Goal: Ask a question

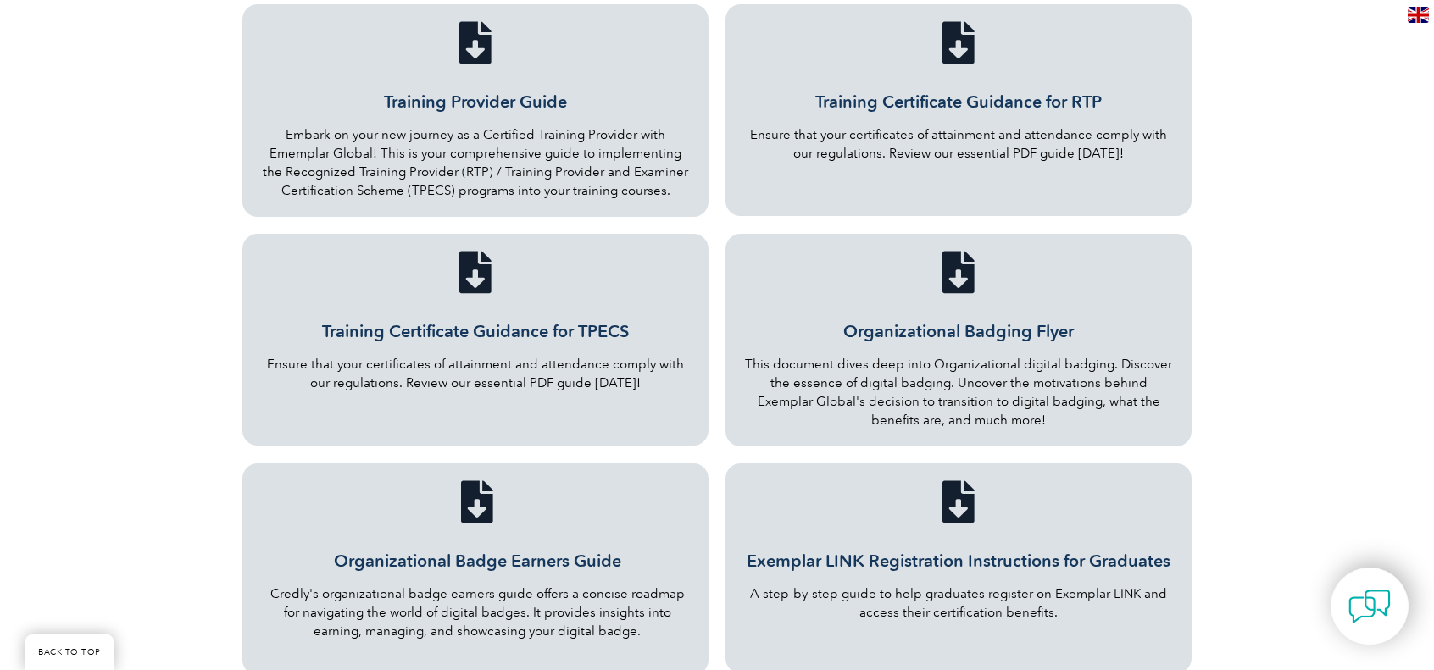
scroll to position [746, 0]
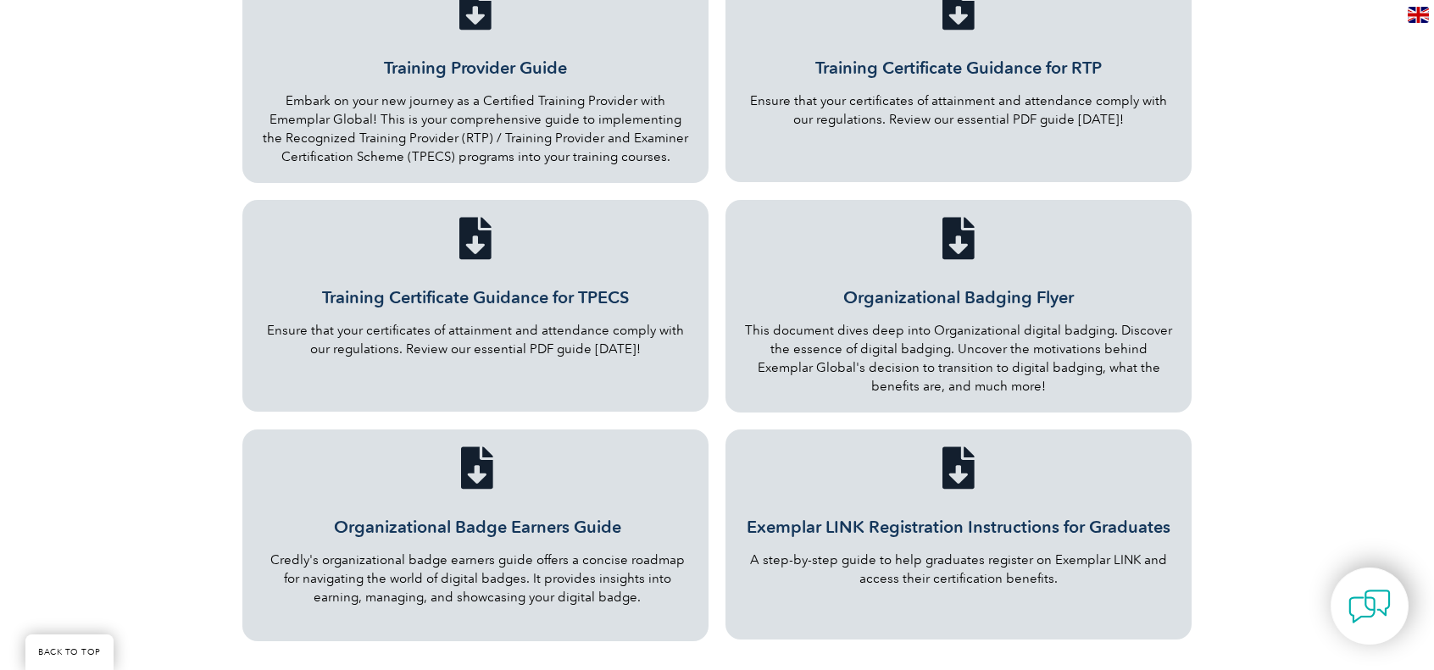
click at [524, 517] on link "Organizational Badge Earners Guide" at bounding box center [477, 527] width 287 height 20
click at [570, 517] on link "Organizational Badge Earners Guide" at bounding box center [477, 527] width 287 height 20
click at [512, 58] on link "Training Provider Guide" at bounding box center [475, 68] width 183 height 20
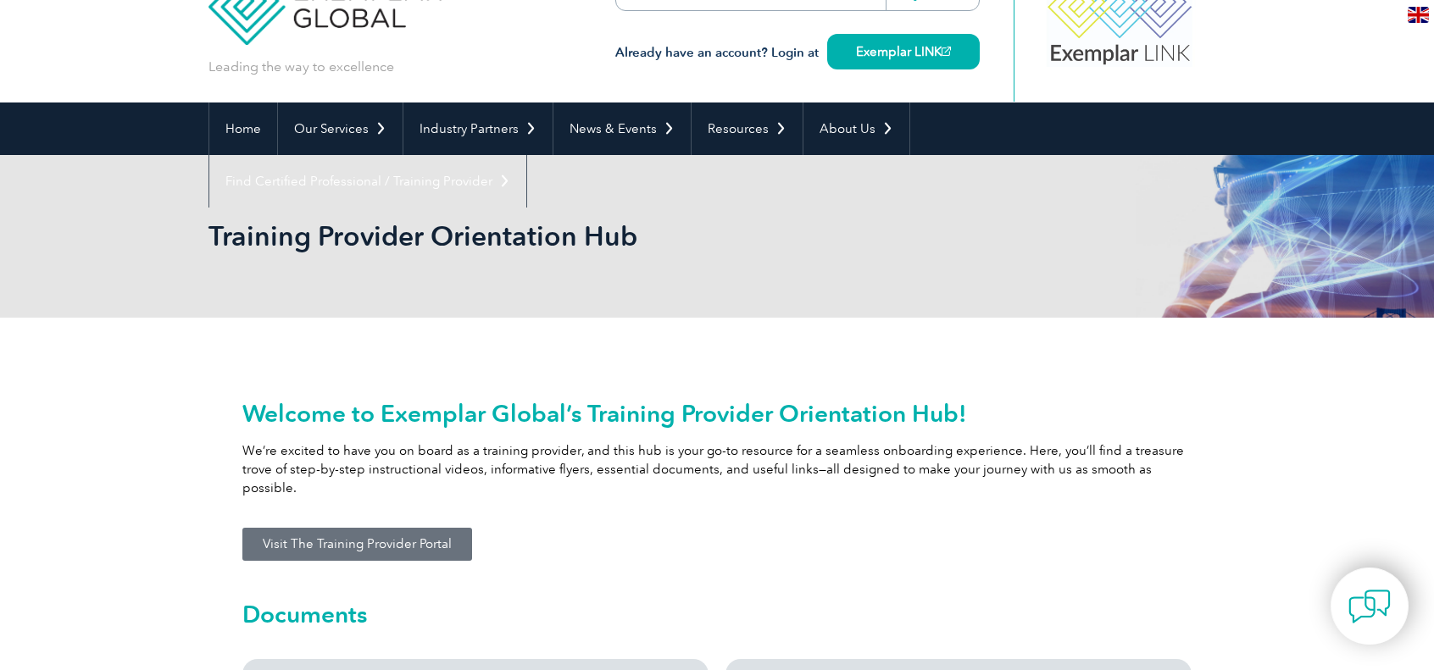
scroll to position [0, 0]
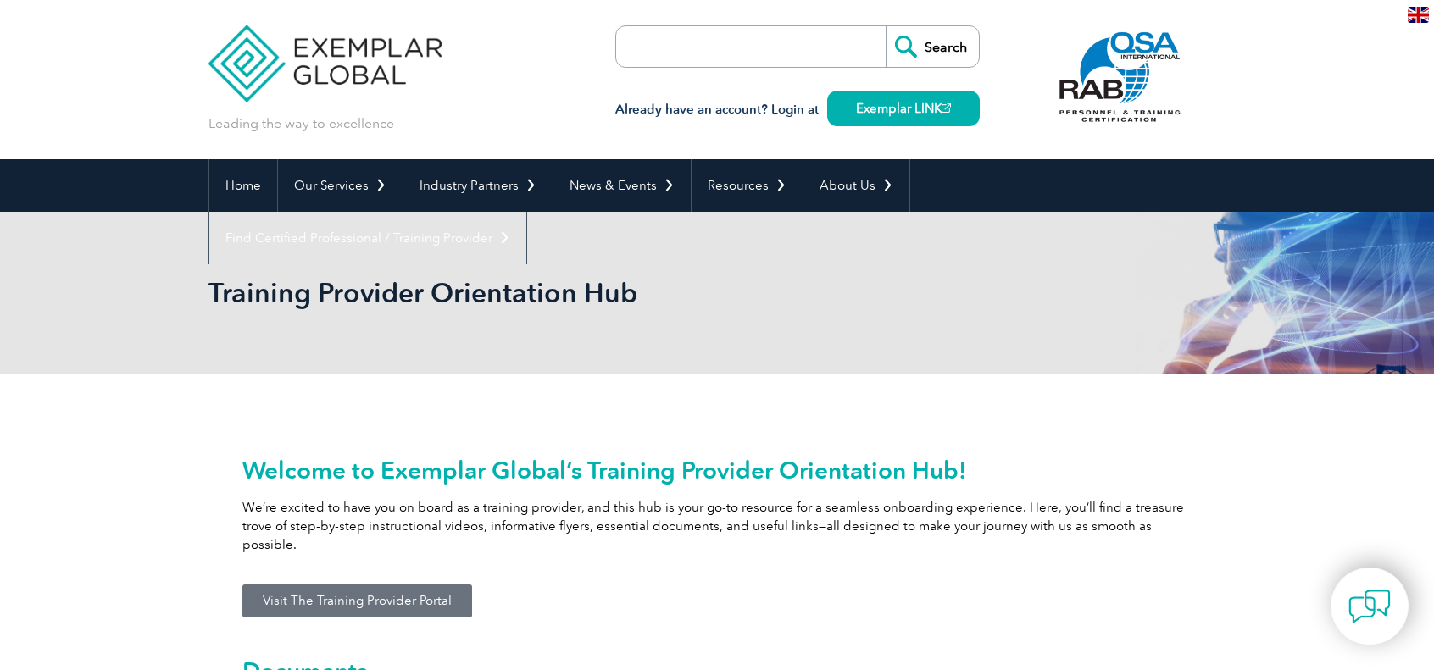
click at [785, 52] on input "search" at bounding box center [714, 46] width 178 height 41
click at [824, 42] on form "Search" at bounding box center [797, 46] width 364 height 42
click at [738, 54] on input "search" at bounding box center [714, 46] width 178 height 41
type input "unnecessary emails"
click at [886, 26] on input "Search" at bounding box center [932, 46] width 93 height 41
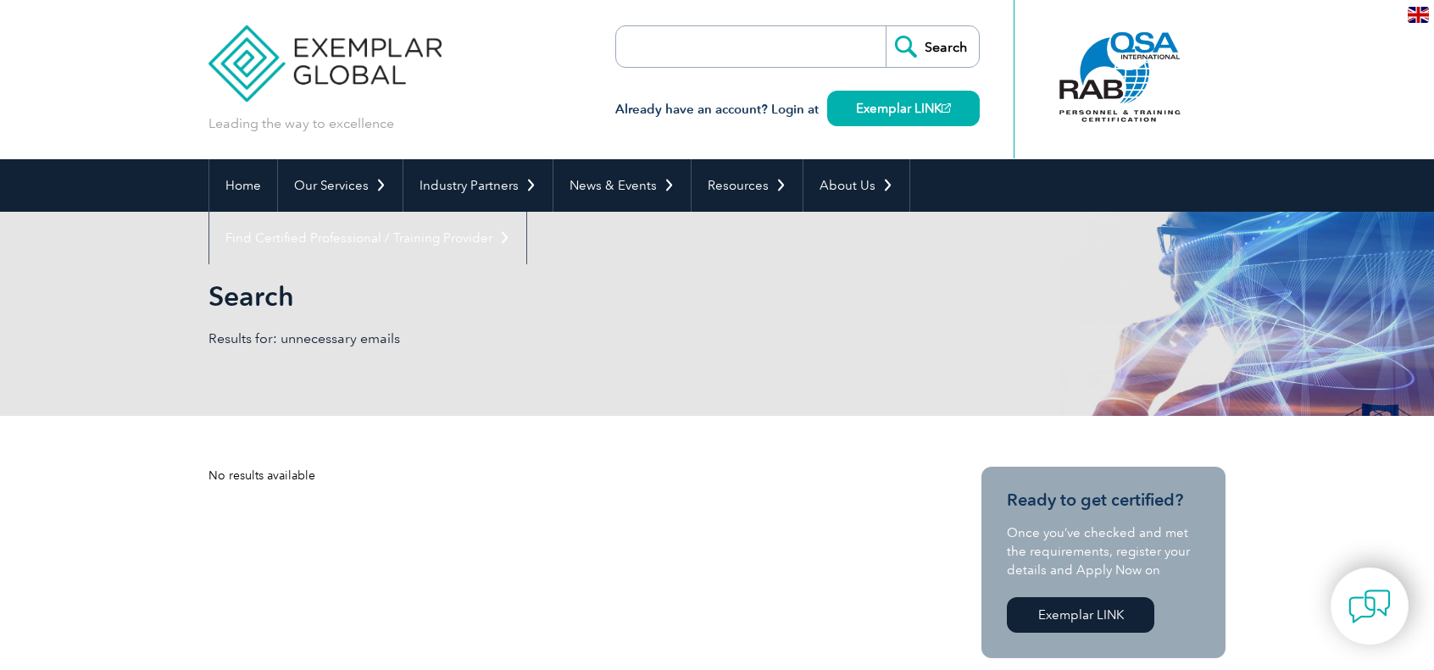
click at [766, 61] on input "search" at bounding box center [714, 46] width 178 height 41
